Goal: Find specific page/section: Find specific page/section

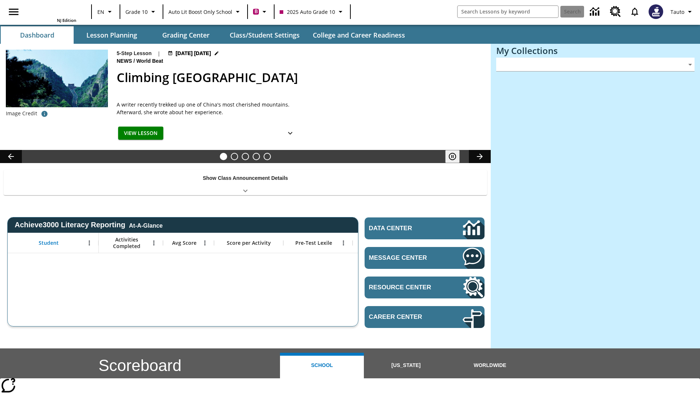
type input "-1"
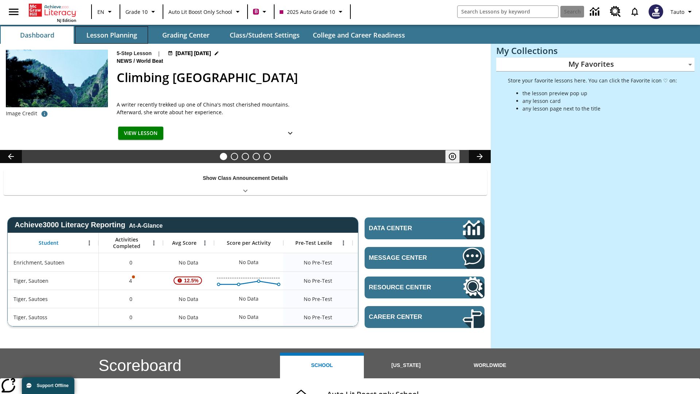
click at [112, 35] on button "Lesson Planning" at bounding box center [111, 35] width 73 height 18
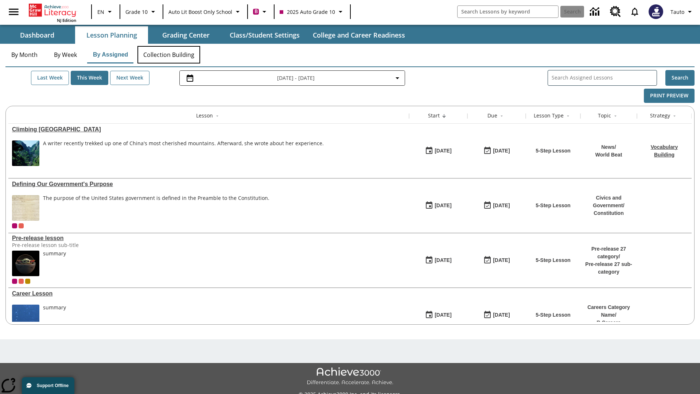
click at [168, 55] on button "Collection Building" at bounding box center [168, 55] width 63 height 18
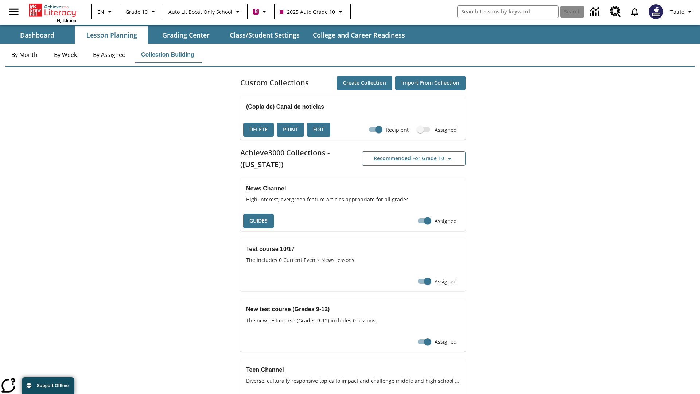
checkbox input "true"
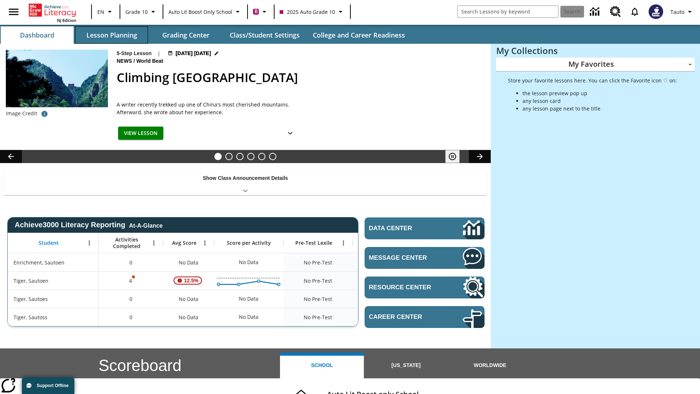
click at [112, 35] on button "Lesson Planning" at bounding box center [111, 35] width 73 height 18
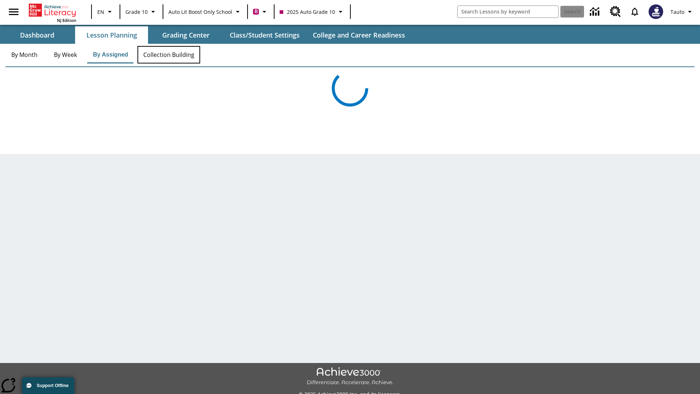
click at [168, 55] on button "Collection Building" at bounding box center [168, 55] width 63 height 18
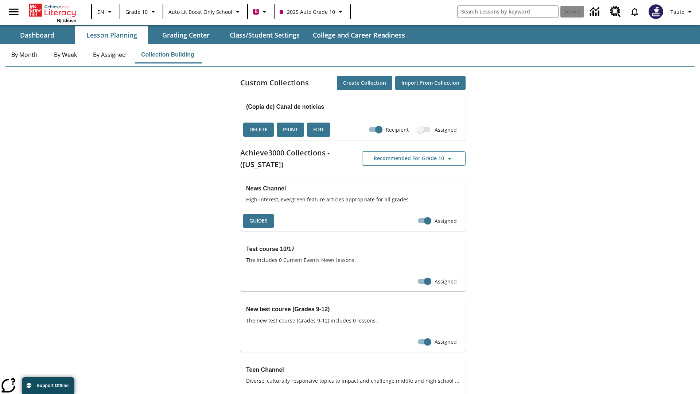
checkbox input "false"
